Goal: Task Accomplishment & Management: Manage account settings

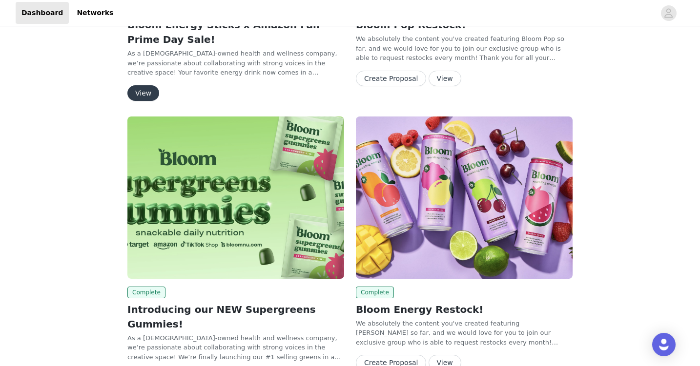
scroll to position [250, 0]
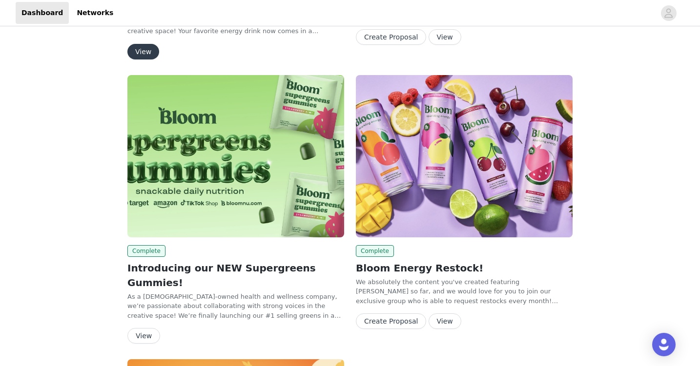
click at [145, 328] on button "View" at bounding box center [143, 336] width 33 height 16
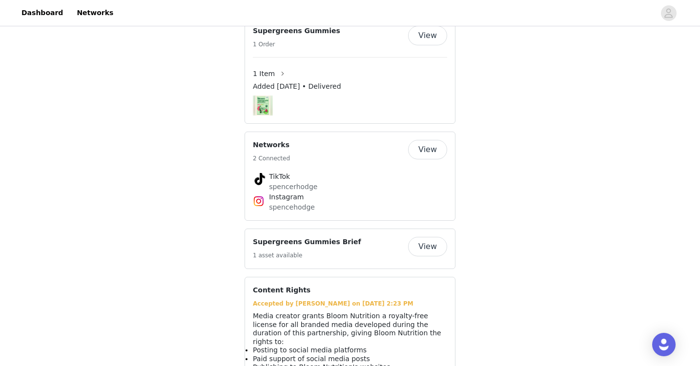
scroll to position [440, 0]
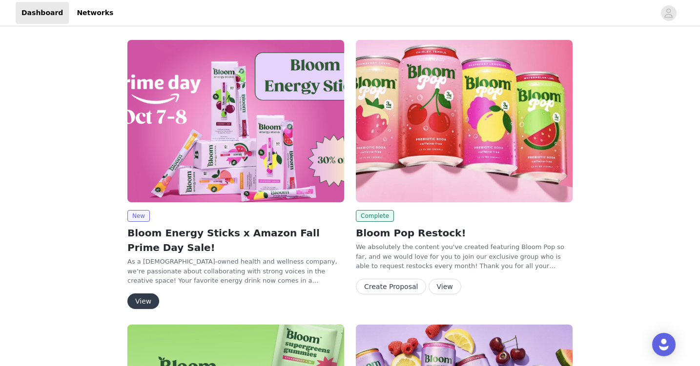
click at [441, 287] on button "View" at bounding box center [444, 287] width 33 height 16
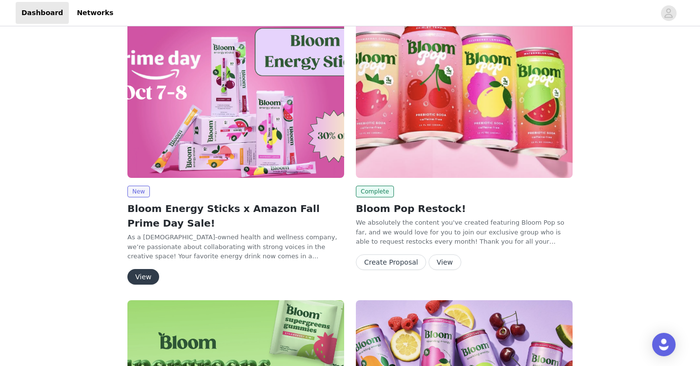
scroll to position [26, 0]
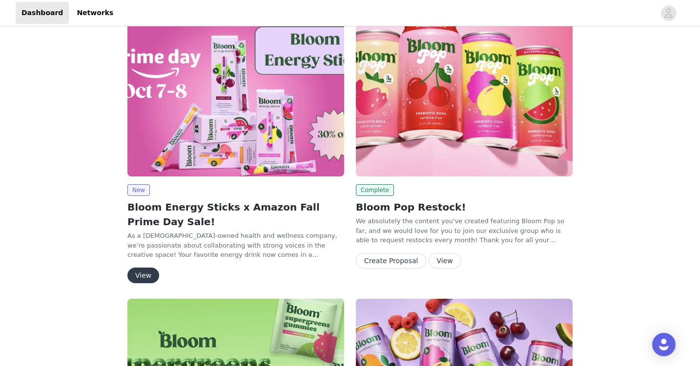
click at [144, 274] on button "View" at bounding box center [143, 276] width 32 height 16
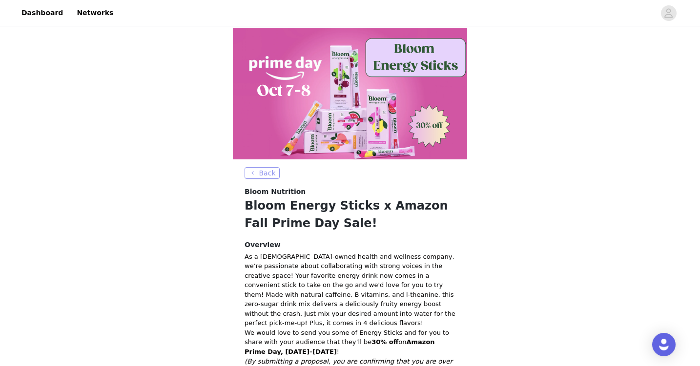
click at [251, 173] on button "Back" at bounding box center [261, 173] width 35 height 12
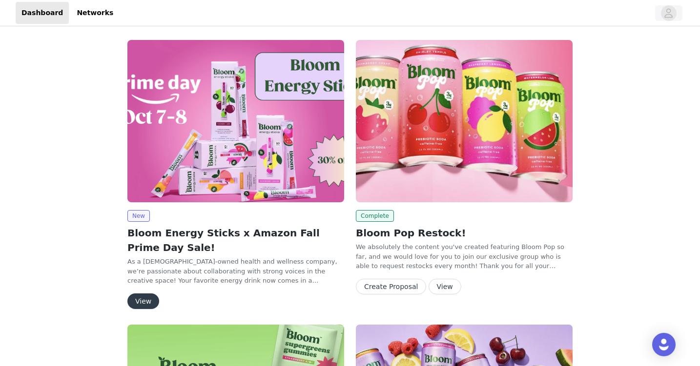
click at [665, 15] on icon "avatar" at bounding box center [668, 13] width 9 height 16
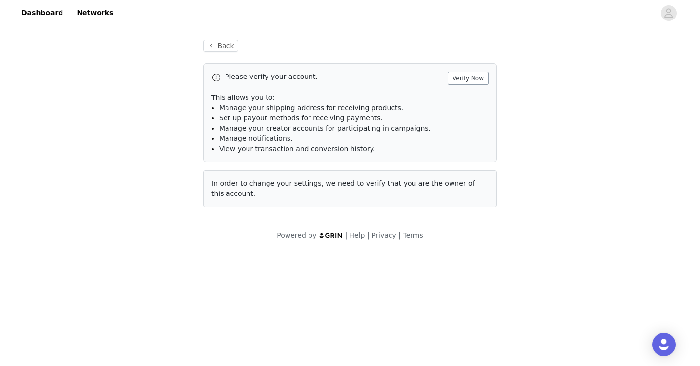
click at [455, 77] on button "Verify Now" at bounding box center [468, 78] width 41 height 13
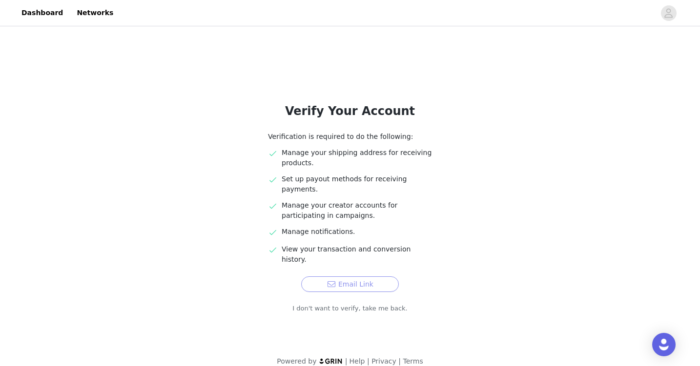
click at [347, 277] on button "Email Link" at bounding box center [350, 285] width 98 height 16
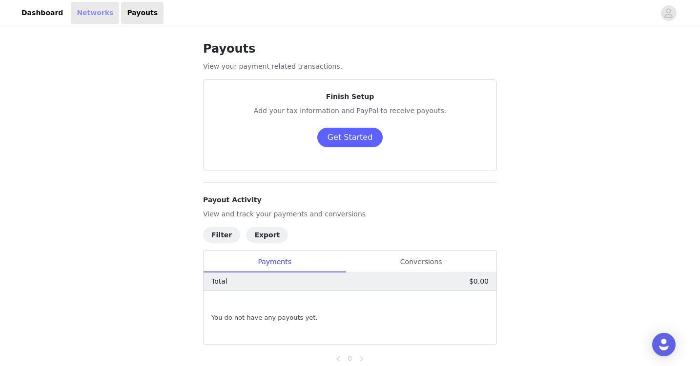
click at [97, 18] on link "Networks" at bounding box center [95, 13] width 48 height 22
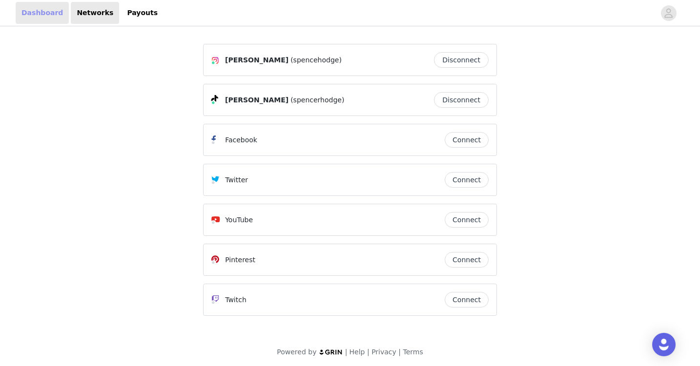
click at [27, 12] on link "Dashboard" at bounding box center [42, 13] width 53 height 22
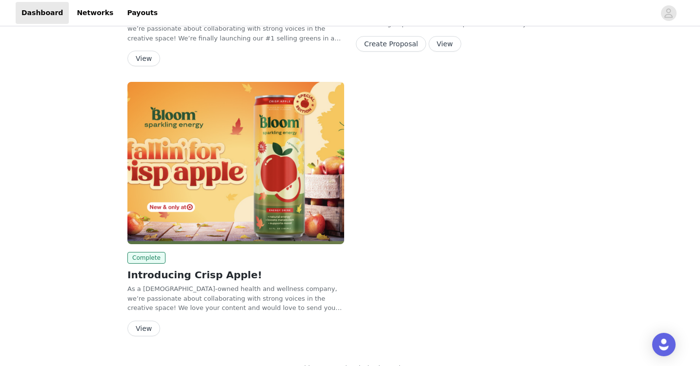
scroll to position [527, 0]
